Goal: Task Accomplishment & Management: Use online tool/utility

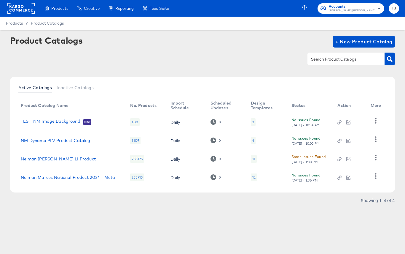
drag, startPoint x: 18, startPoint y: 7, endPoint x: 5, endPoint y: 1, distance: 14.6
click at [17, 7] on rect at bounding box center [20, 8] width 27 height 11
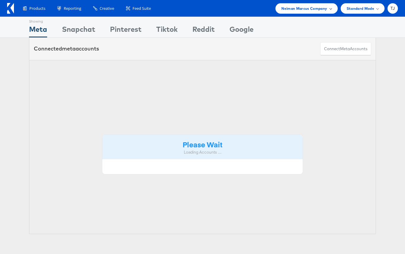
click at [321, 10] on span "Neiman Marcus Company" at bounding box center [305, 8] width 46 height 6
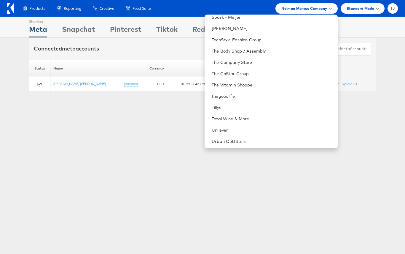
scroll to position [862, 0]
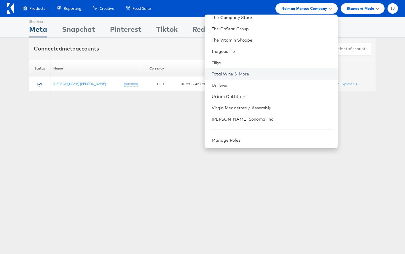
click at [283, 72] on link "Total Wine & More" at bounding box center [272, 74] width 121 height 6
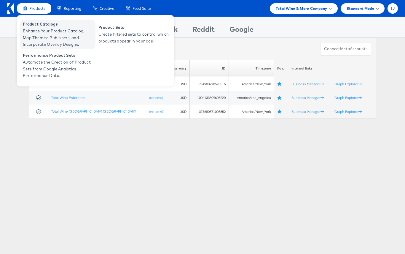
click at [28, 28] on span "Enhance Your Product Catalog, Map Them to Publishers, and Incorporate Overlay D…" at bounding box center [58, 38] width 71 height 20
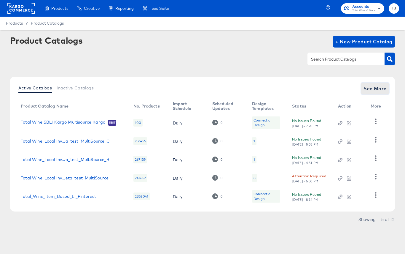
click at [374, 87] on span "See More" at bounding box center [375, 88] width 23 height 8
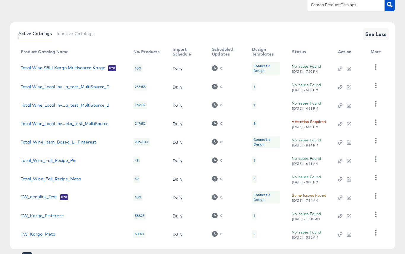
scroll to position [83, 0]
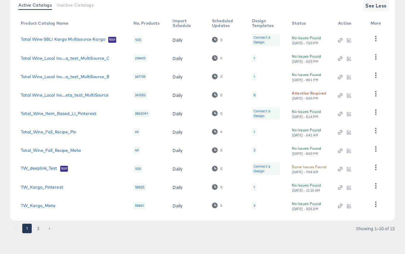
click at [39, 226] on button "2" at bounding box center [38, 227] width 9 height 9
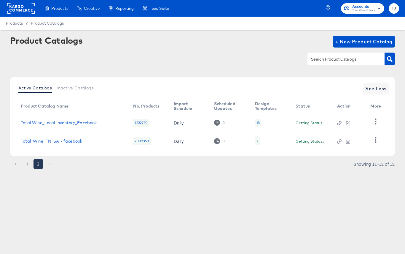
scroll to position [0, 0]
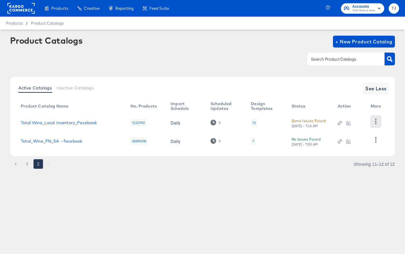
click at [375, 122] on icon "button" at bounding box center [376, 121] width 6 height 6
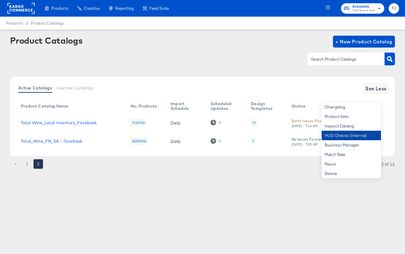
click at [362, 136] on div "HUD Checks (Internal)" at bounding box center [351, 135] width 59 height 9
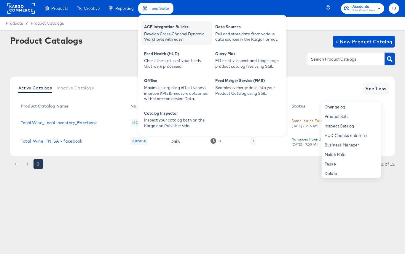
click at [157, 32] on div "Develop Cross-Channel Dynamic Workflows with ease." at bounding box center [176, 36] width 65 height 11
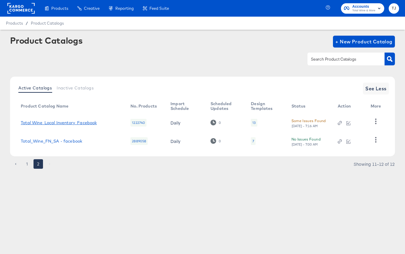
click at [68, 123] on link "Total Wine_Local Inventory_Facebook" at bounding box center [59, 122] width 76 height 5
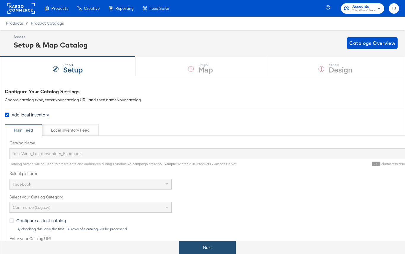
click at [192, 245] on button "Next" at bounding box center [207, 247] width 57 height 13
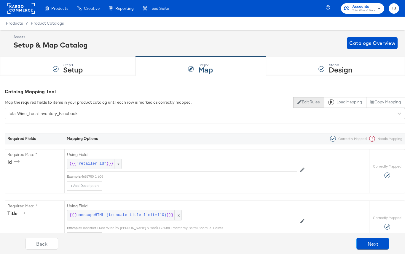
click at [305, 102] on button "Edit Rules" at bounding box center [309, 102] width 31 height 11
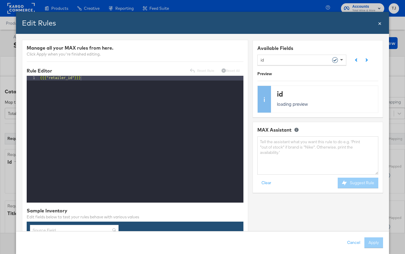
click at [345, 59] on span at bounding box center [342, 60] width 7 height 10
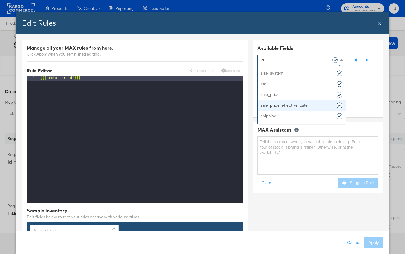
scroll to position [243, 0]
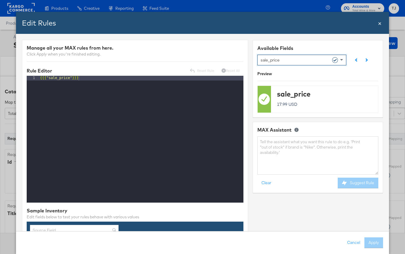
drag, startPoint x: 289, startPoint y: 94, endPoint x: 296, endPoint y: 97, distance: 7.3
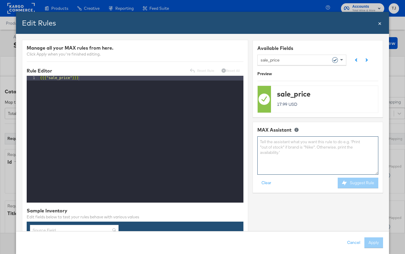
click at [312, 148] on textarea at bounding box center [318, 155] width 121 height 38
type textarea "if discount_flag = laborday then disc_saleprice else sale_price"
drag, startPoint x: 287, startPoint y: 150, endPoint x: 253, endPoint y: 141, distance: 35.1
click at [254, 141] on div "MAX Assistant if discount_flag = laborday then disc_saleprice else sale_price C…" at bounding box center [318, 157] width 131 height 71
click at [275, 144] on textarea at bounding box center [318, 155] width 121 height 38
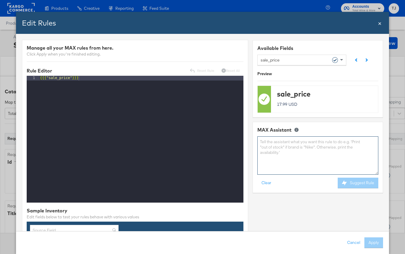
paste textarea "if discount_flag = laborday then disc_saleprice else sale_price"
type textarea "if discount_flag = laborday then disc_saleprice else sale_price"
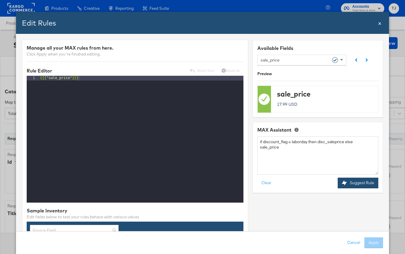
click at [363, 184] on button "Suggest Rule" at bounding box center [358, 182] width 41 height 11
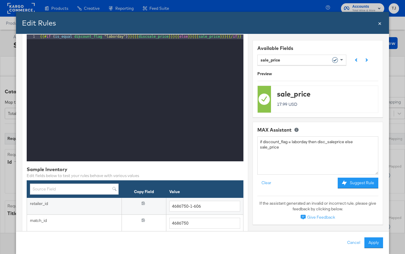
scroll to position [45, 0]
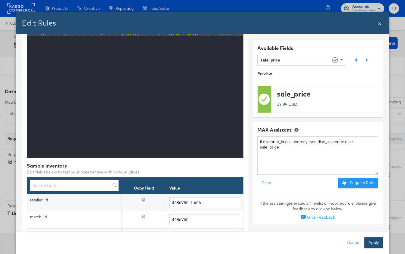
click at [377, 242] on button "Apply" at bounding box center [374, 242] width 19 height 11
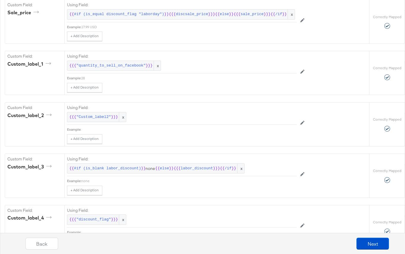
scroll to position [1363, 0]
click at [370, 245] on button "Next" at bounding box center [373, 243] width 33 height 12
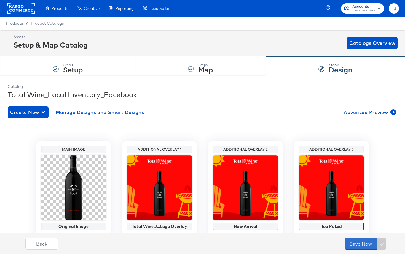
click at [364, 241] on button "Save Now" at bounding box center [361, 243] width 33 height 12
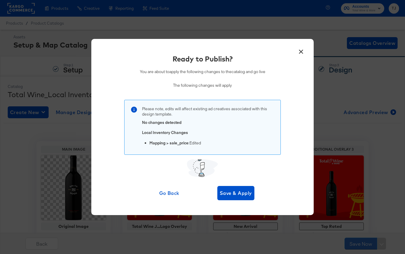
scroll to position [12, 0]
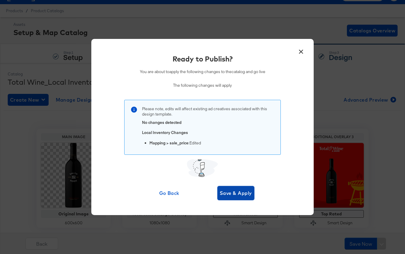
click at [243, 196] on span "Save & Apply" at bounding box center [236, 193] width 32 height 8
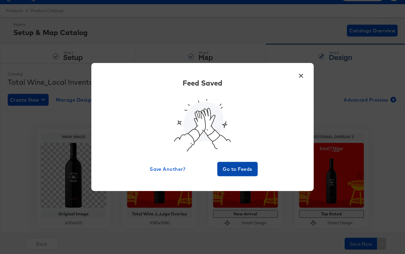
click at [243, 170] on span "Go to Feeds" at bounding box center [238, 169] width 36 height 8
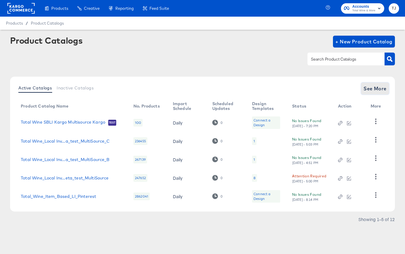
click at [369, 87] on span "See More" at bounding box center [375, 88] width 23 height 8
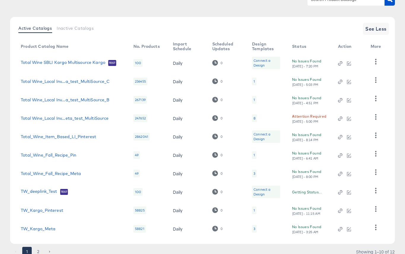
scroll to position [83, 0]
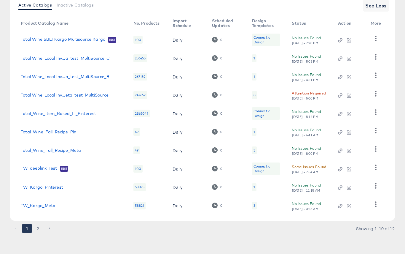
click at [40, 227] on button "2" at bounding box center [38, 227] width 9 height 9
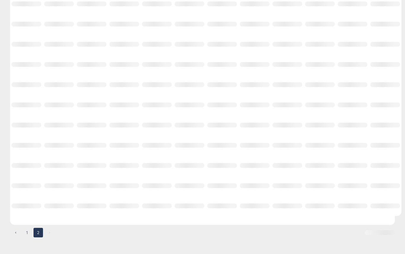
scroll to position [0, 0]
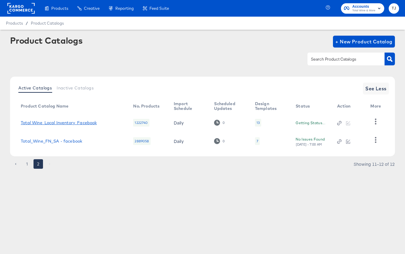
click at [73, 123] on link "Total Wine_Local Inventory_Facebook" at bounding box center [59, 122] width 76 height 5
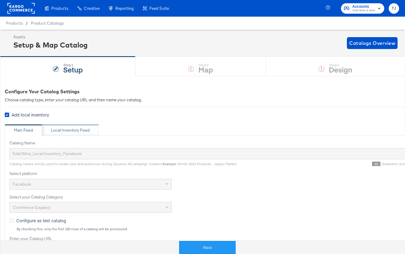
click at [74, 130] on div "Local Inventory Feed" at bounding box center [70, 130] width 39 height 6
type input "Local Inventory Feed for Total Wine"
type input "https://ace.stitcherads.com/exports/1314/universal/none/universal/export.csv"
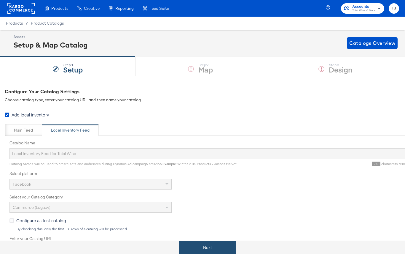
click at [210, 249] on button "Next" at bounding box center [207, 247] width 57 height 13
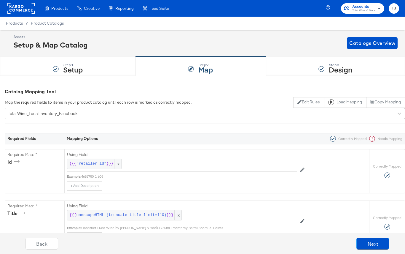
click at [131, 113] on div "Total Wine_Local Inventory_Facebook" at bounding box center [199, 113] width 389 height 9
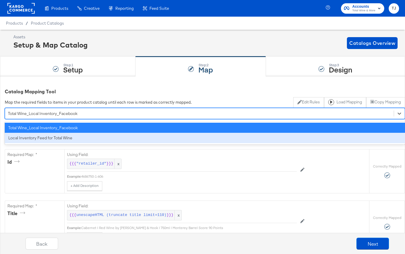
click at [115, 135] on div "Local Inventory Feed for Total Wine" at bounding box center [205, 138] width 401 height 10
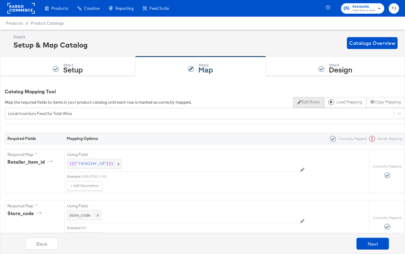
click at [311, 102] on button "Edit Rules" at bounding box center [309, 102] width 31 height 11
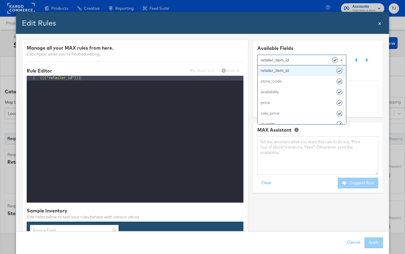
drag, startPoint x: 342, startPoint y: 61, endPoint x: 341, endPoint y: 72, distance: 10.8
click at [342, 62] on span at bounding box center [342, 60] width 7 height 10
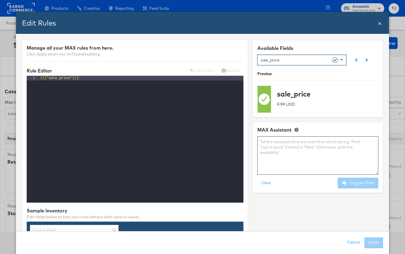
click at [305, 149] on textarea at bounding box center [318, 155] width 121 height 38
paste textarea "if discount_flag = laborday then disc_saleprice else sale_price"
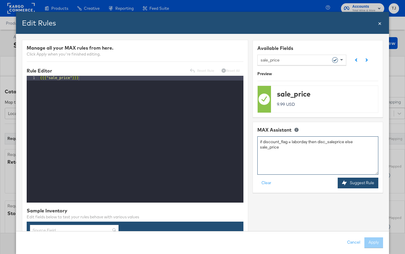
type textarea "if discount_flag = laborday then disc_saleprice else sale_price"
click at [356, 182] on button "Suggest Rule" at bounding box center [358, 182] width 41 height 11
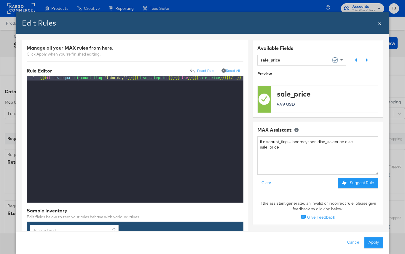
click at [374, 243] on button "Apply" at bounding box center [374, 242] width 19 height 11
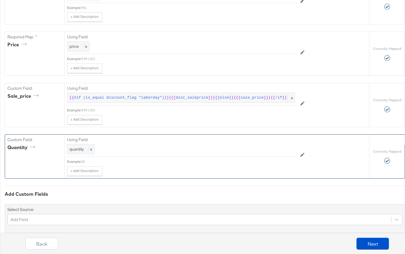
scroll to position [233, 0]
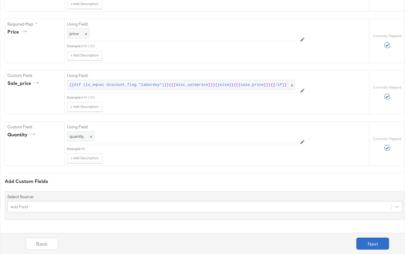
click at [367, 242] on button "Next" at bounding box center [373, 243] width 33 height 12
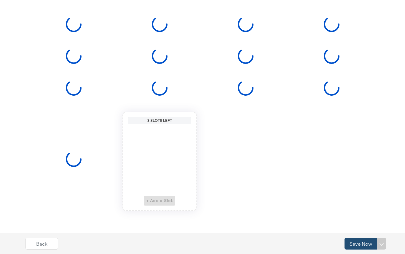
scroll to position [0, 0]
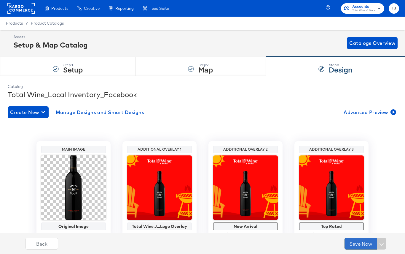
click at [364, 243] on button "Save Now" at bounding box center [361, 243] width 33 height 12
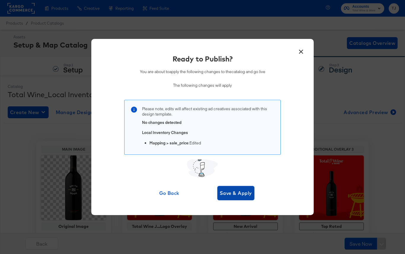
click at [242, 193] on span "Save & Apply" at bounding box center [236, 193] width 32 height 8
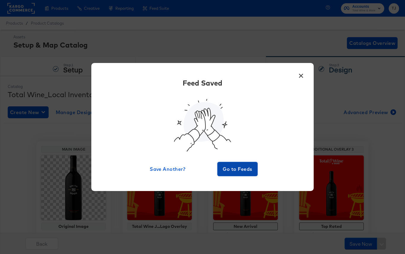
click at [244, 170] on span "Go to Feeds" at bounding box center [238, 169] width 36 height 8
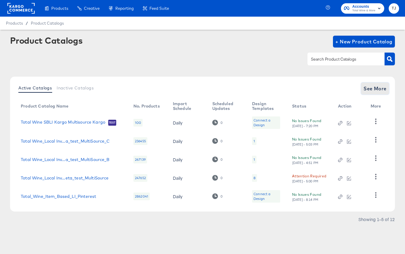
click at [372, 88] on span "See More" at bounding box center [375, 88] width 23 height 8
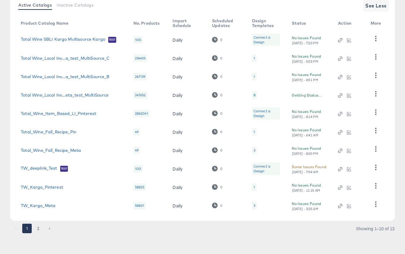
scroll to position [83, 0]
click at [39, 228] on button "2" at bounding box center [38, 227] width 9 height 9
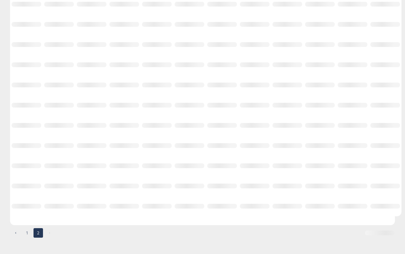
scroll to position [0, 0]
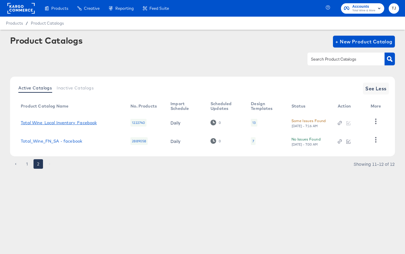
click at [65, 123] on link "Total Wine_Local Inventory_Facebook" at bounding box center [59, 122] width 76 height 5
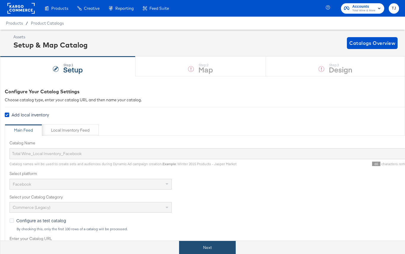
click at [221, 247] on button "Next" at bounding box center [207, 247] width 57 height 13
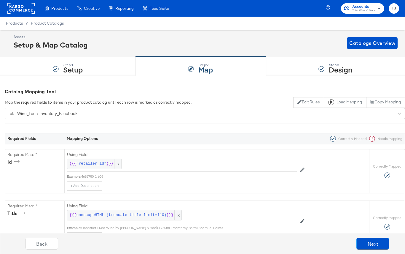
click at [0, 0] on div "Product Catalogs" at bounding box center [0, 0] width 0 height 0
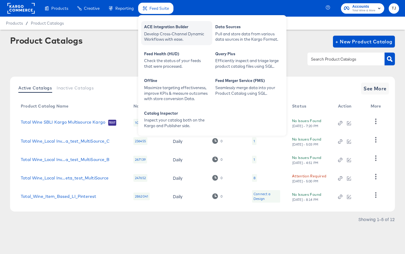
click at [161, 30] on div "ACE Integration Builder" at bounding box center [176, 27] width 65 height 7
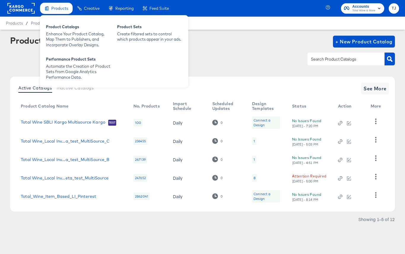
click at [61, 13] on div "Products" at bounding box center [56, 9] width 33 height 12
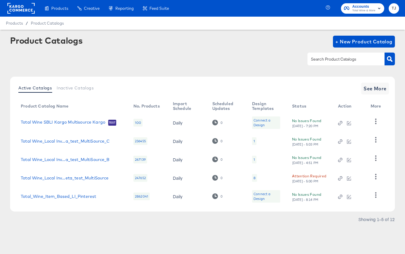
click at [0, 0] on div "Product Catalogs" at bounding box center [0, 0] width 0 height 0
click at [13, 8] on rect at bounding box center [20, 8] width 27 height 11
drag, startPoint x: 16, startPoint y: 8, endPoint x: 25, endPoint y: 7, distance: 9.3
click at [16, 8] on rect at bounding box center [20, 8] width 27 height 11
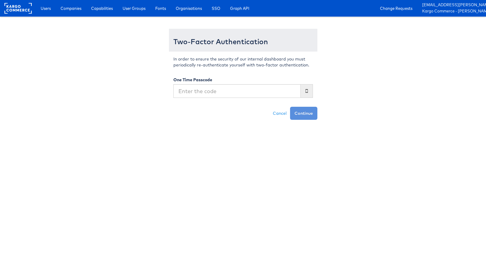
click at [192, 92] on input "text" at bounding box center [236, 91] width 127 height 14
click at [192, 91] on input "text" at bounding box center [236, 91] width 127 height 14
type input "989184"
click at [290, 107] on button "Continue" at bounding box center [303, 113] width 27 height 13
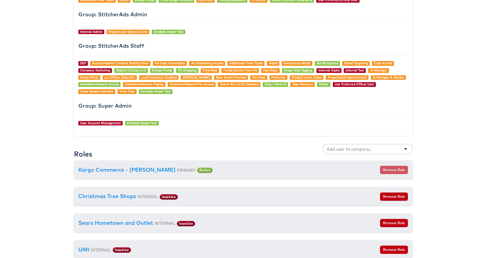
scroll to position [621, 0]
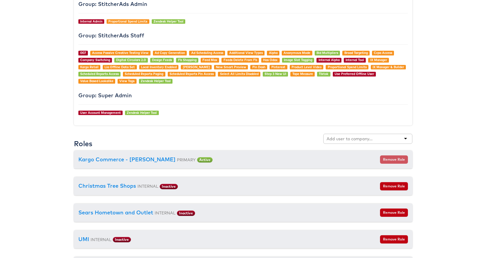
click at [341, 140] on input "text" at bounding box center [349, 139] width 47 height 6
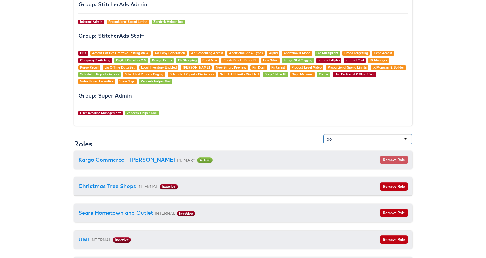
type input "b"
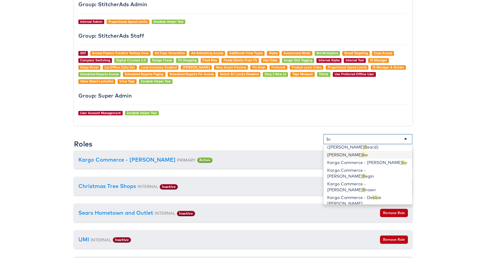
scroll to position [0, 0]
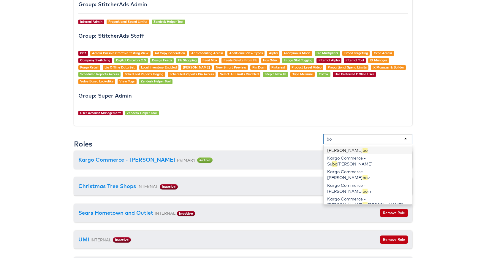
type input "b"
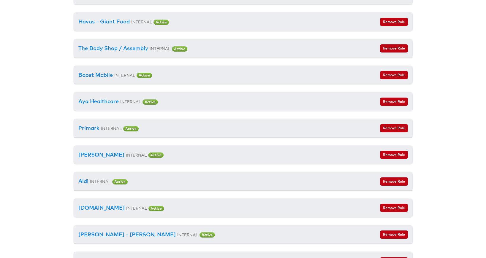
scroll to position [3688, 0]
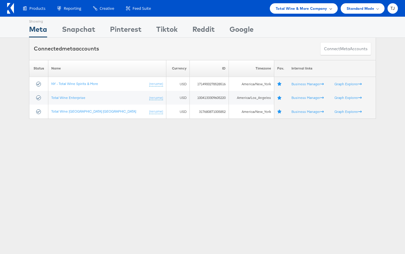
click at [330, 9] on span at bounding box center [330, 8] width 3 height 3
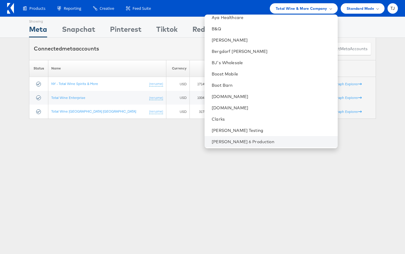
scroll to position [196, 0]
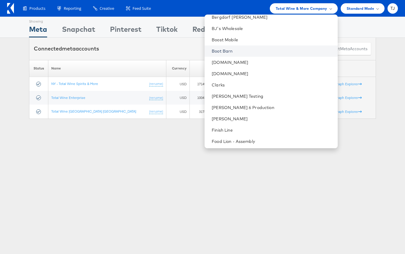
click at [269, 50] on link "Boot Barn" at bounding box center [272, 51] width 121 height 6
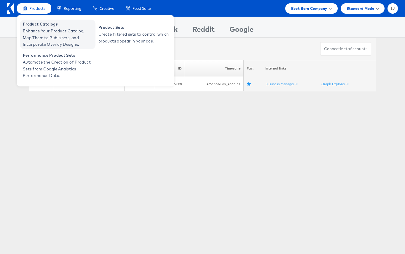
click at [40, 33] on span "Enhance Your Product Catalog, Map Them to Publishers, and Incorporate Overlay D…" at bounding box center [58, 38] width 71 height 20
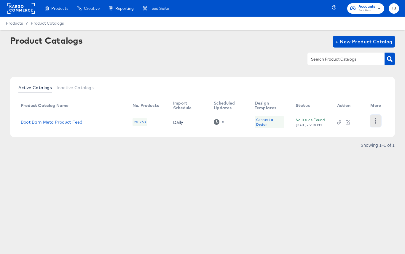
click at [376, 120] on icon "button" at bounding box center [375, 121] width 1 height 6
click at [356, 115] on div "HUD Checks (Internal)" at bounding box center [351, 115] width 59 height 9
